Goal: Task Accomplishment & Management: Complete application form

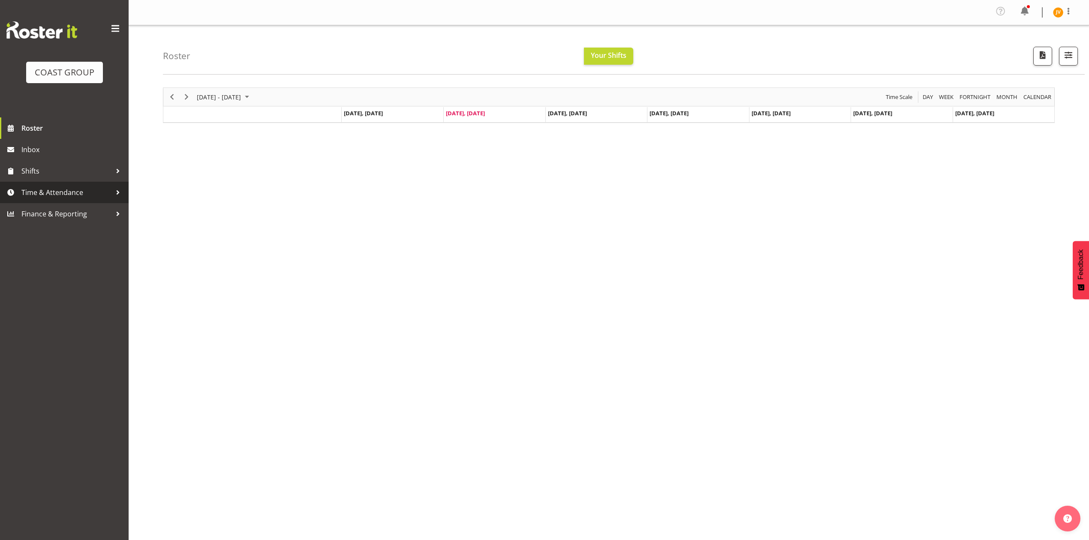
click at [54, 187] on span "Time & Attendance" at bounding box center [66, 192] width 90 height 13
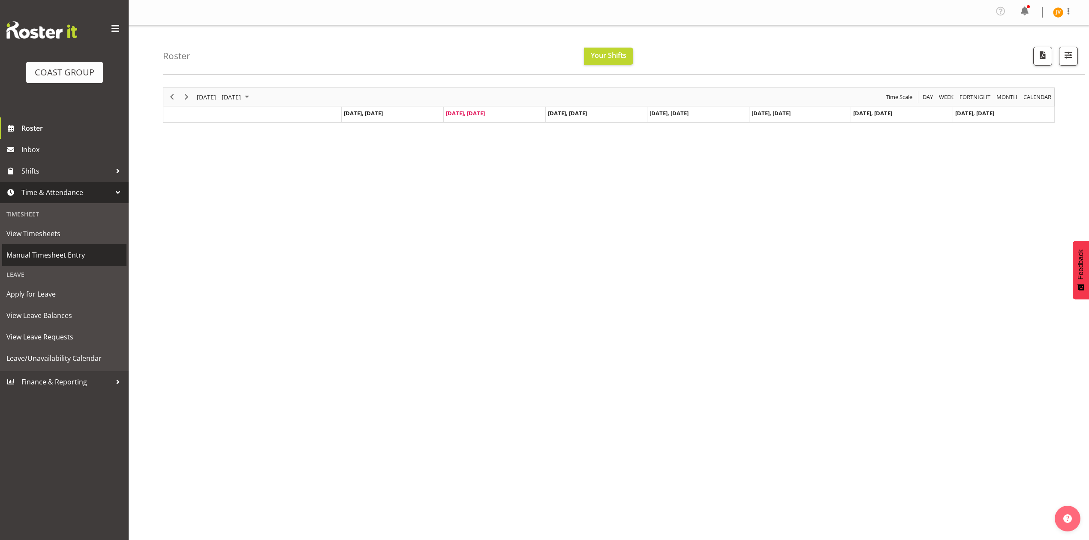
click at [42, 253] on span "Manual Timesheet Entry" at bounding box center [64, 255] width 116 height 13
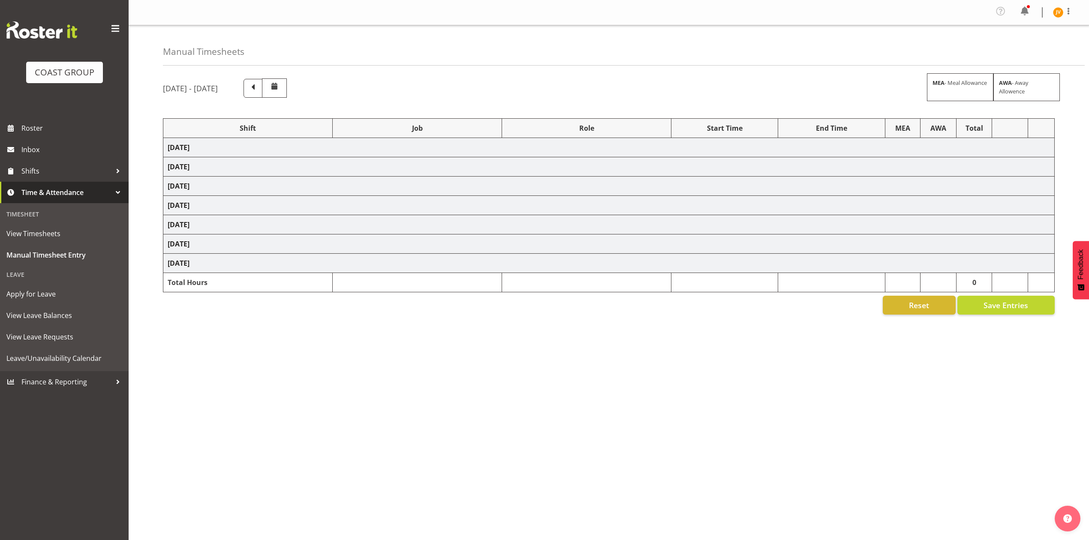
select select "1881"
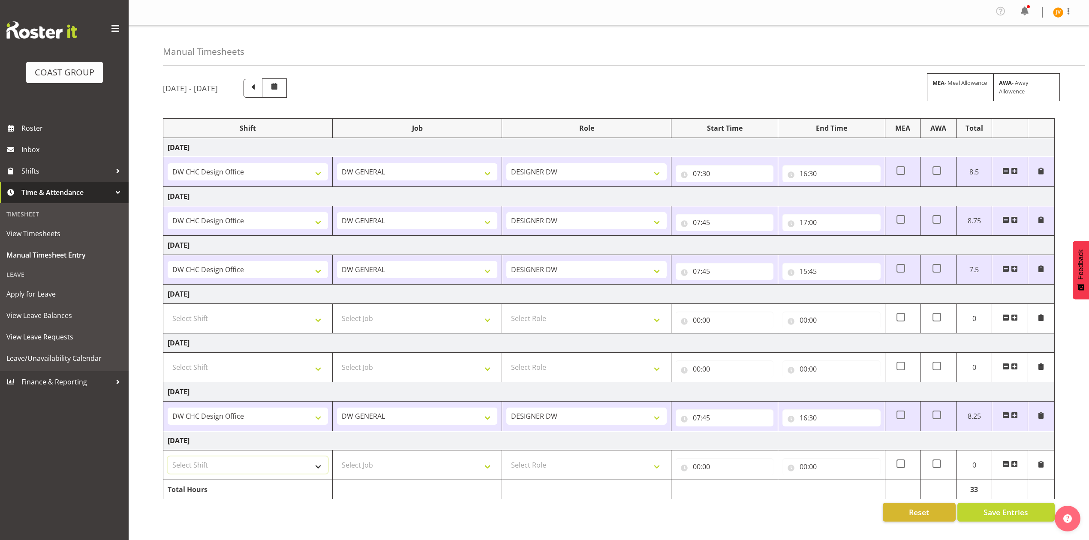
click at [276, 469] on select "Select Shift DW CHC Design Office DW CHC General Work Aug DW CHC General Work D…" at bounding box center [248, 465] width 160 height 17
select select "1512"
click at [168, 460] on select "Select Shift DW CHC Design Office DW CHC General Work Aug DW CHC General Work D…" at bounding box center [248, 465] width 160 height 17
click at [380, 469] on select "Select Job 1 Carlton Events 1 [PERSON_NAME][GEOGRAPHIC_DATA] 1 [PERSON_NAME][GE…" at bounding box center [417, 465] width 160 height 17
select select "1881"
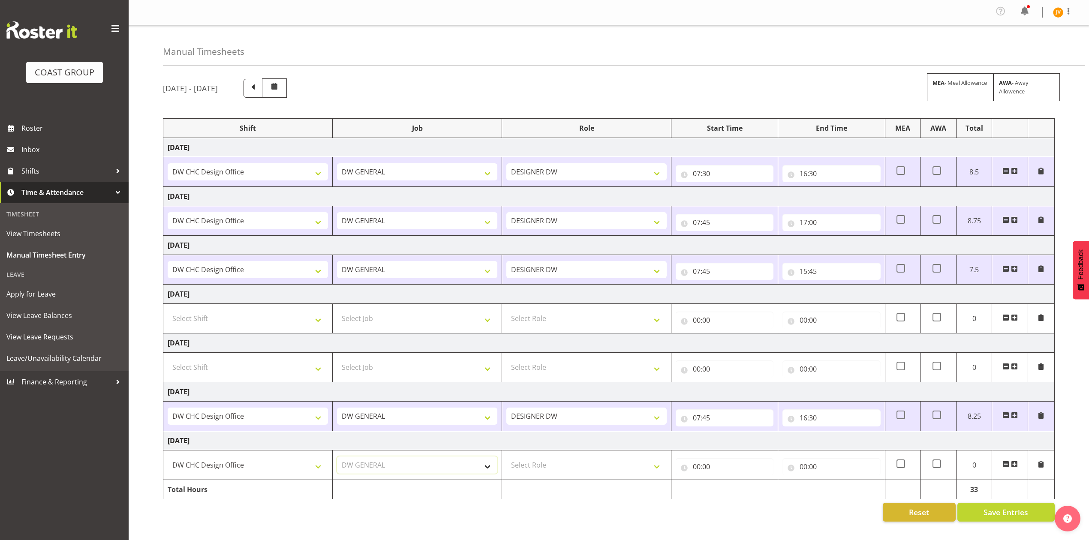
click at [337, 460] on select "Select Job 1 Carlton Events 1 [PERSON_NAME][GEOGRAPHIC_DATA] 1 [PERSON_NAME][GE…" at bounding box center [417, 465] width 160 height 17
drag, startPoint x: 537, startPoint y: 466, endPoint x: 542, endPoint y: 459, distance: 9.3
click at [537, 466] on select "Select Role DESIGNER [PERSON_NAME]" at bounding box center [586, 465] width 160 height 17
select select "221"
click at [506, 460] on select "Select Role DESIGNER [PERSON_NAME]" at bounding box center [586, 465] width 160 height 17
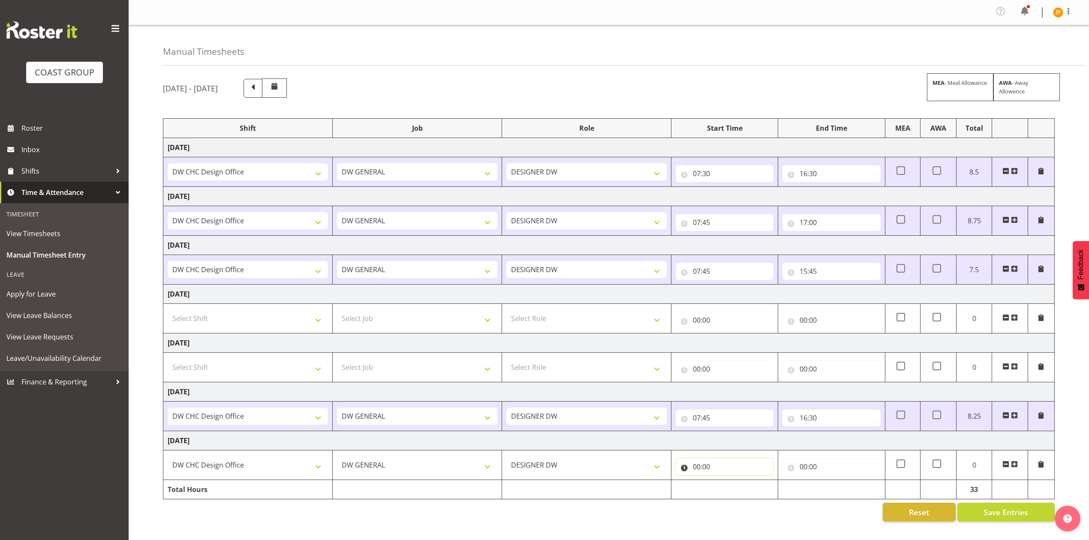
click at [701, 466] on input "00:00" at bounding box center [725, 466] width 98 height 17
click at [730, 496] on select "00 01 02 03 04 05 06 07 08 09 10 11 12 13 14 15 16 17 18 19 20 21 22 23" at bounding box center [733, 489] width 19 height 17
select select "8"
click at [724, 484] on select "00 01 02 03 04 05 06 07 08 09 10 11 12 13 14 15 16 17 18 19 20 21 22 23" at bounding box center [733, 489] width 19 height 17
type input "08:00"
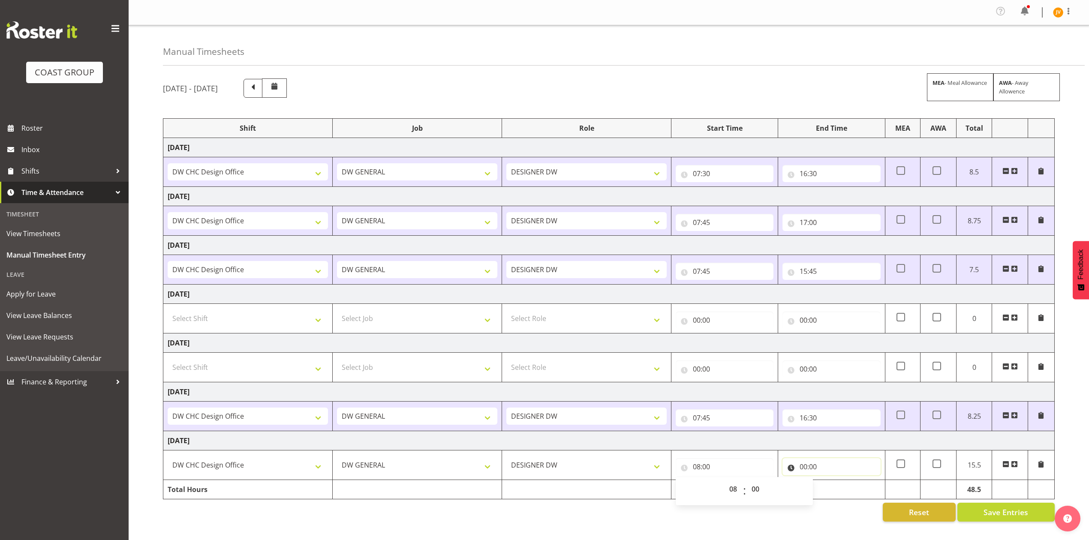
click at [807, 470] on input "00:00" at bounding box center [831, 466] width 98 height 17
click at [836, 495] on select "00 01 02 03 04 05 06 07 08 09 10 11 12 13 14 15 16 17 18 19 20 21 22 23" at bounding box center [840, 489] width 19 height 17
select select "16"
click at [831, 484] on select "00 01 02 03 04 05 06 07 08 09 10 11 12 13 14 15 16 17 18 19 20 21 22 23" at bounding box center [840, 489] width 19 height 17
type input "16:00"
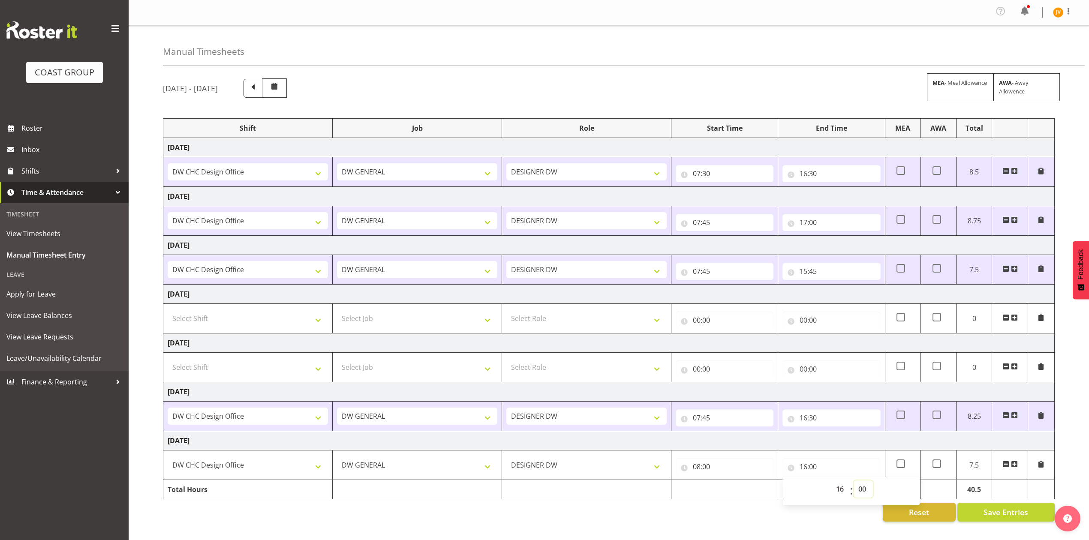
click at [860, 493] on select "00 01 02 03 04 05 06 07 08 09 10 11 12 13 14 15 16 17 18 19 20 21 22 23 24 25 2…" at bounding box center [863, 489] width 19 height 17
select select "30"
click at [854, 484] on select "00 01 02 03 04 05 06 07 08 09 10 11 12 13 14 15 16 17 18 19 20 21 22 23 24 25 2…" at bounding box center [863, 489] width 19 height 17
type input "16:30"
click at [1009, 518] on span "Save Entries" at bounding box center [1005, 512] width 45 height 11
